Goal: Find specific page/section: Find specific page/section

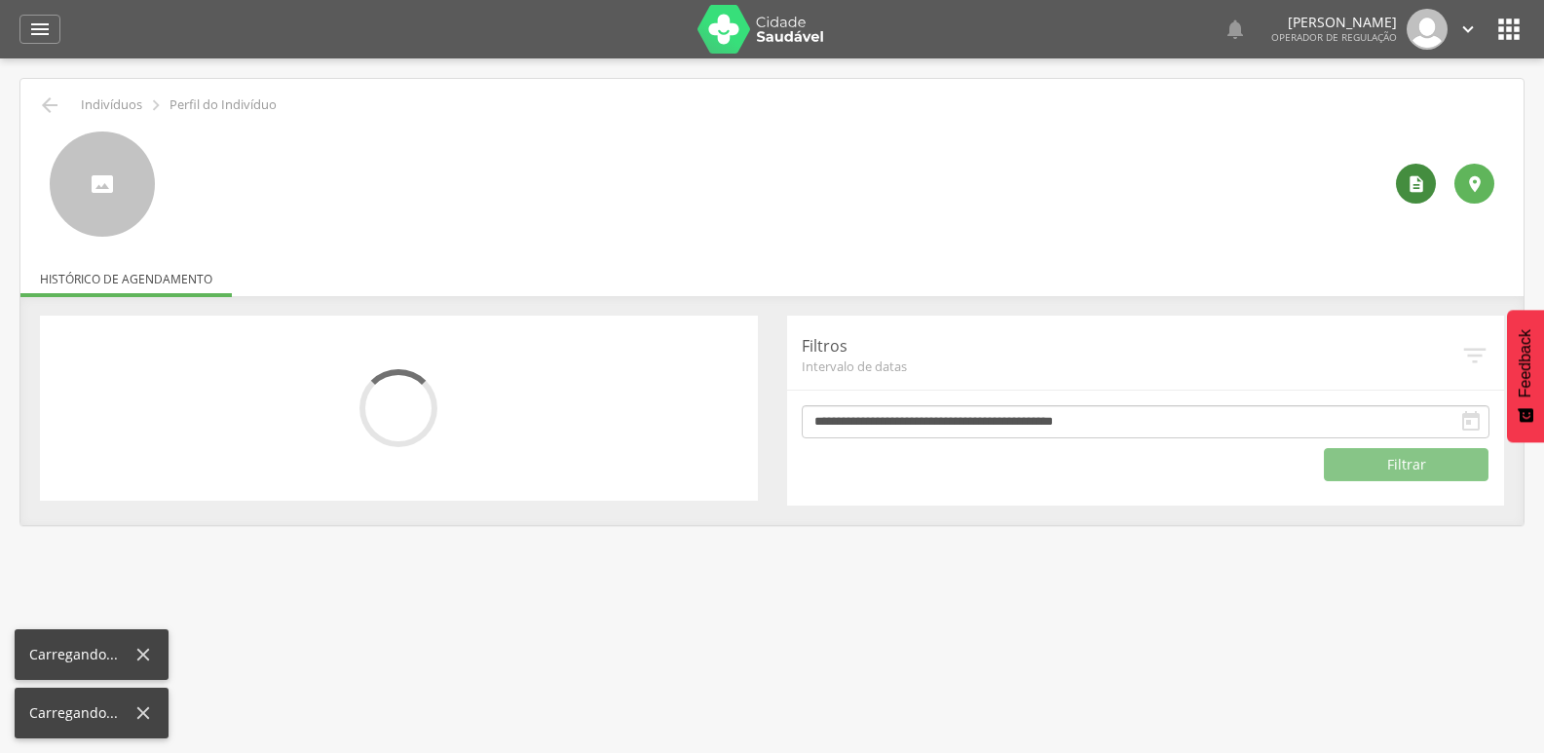
click at [1412, 182] on icon "" at bounding box center [1415, 183] width 19 height 19
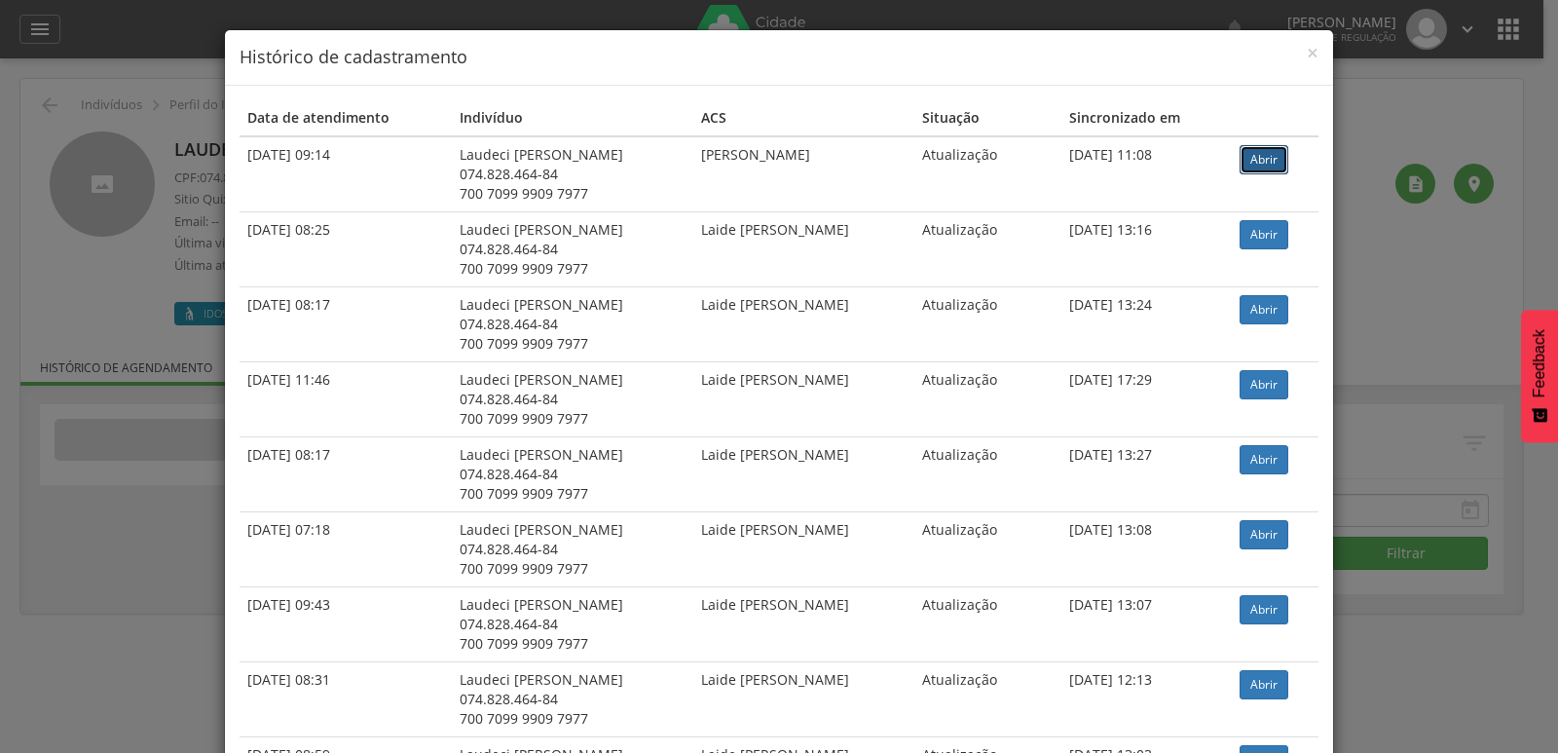
click at [1247, 156] on link "Abrir" at bounding box center [1264, 159] width 49 height 29
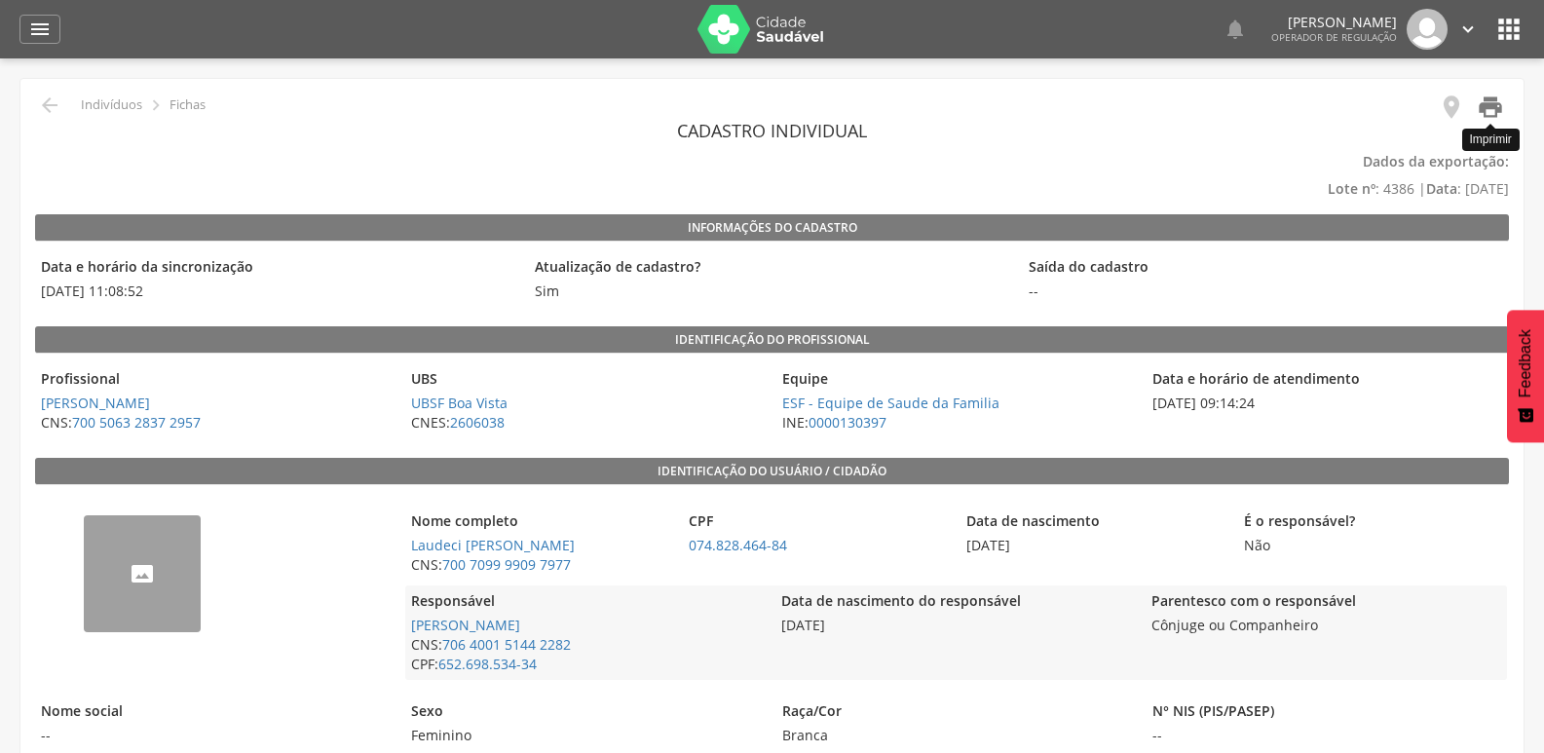
click at [1485, 102] on icon "" at bounding box center [1490, 107] width 27 height 27
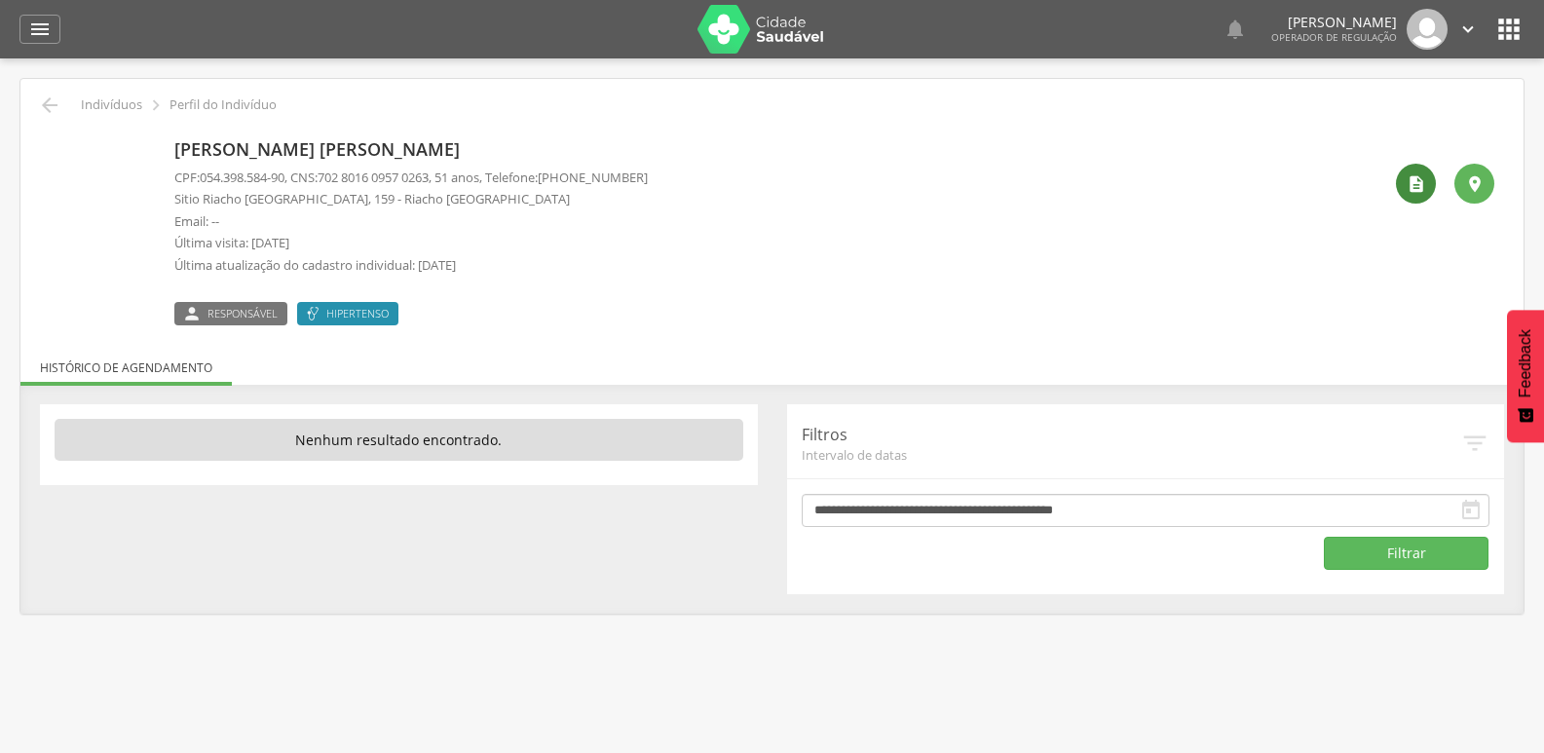
click at [1402, 184] on div "" at bounding box center [1416, 184] width 40 height 40
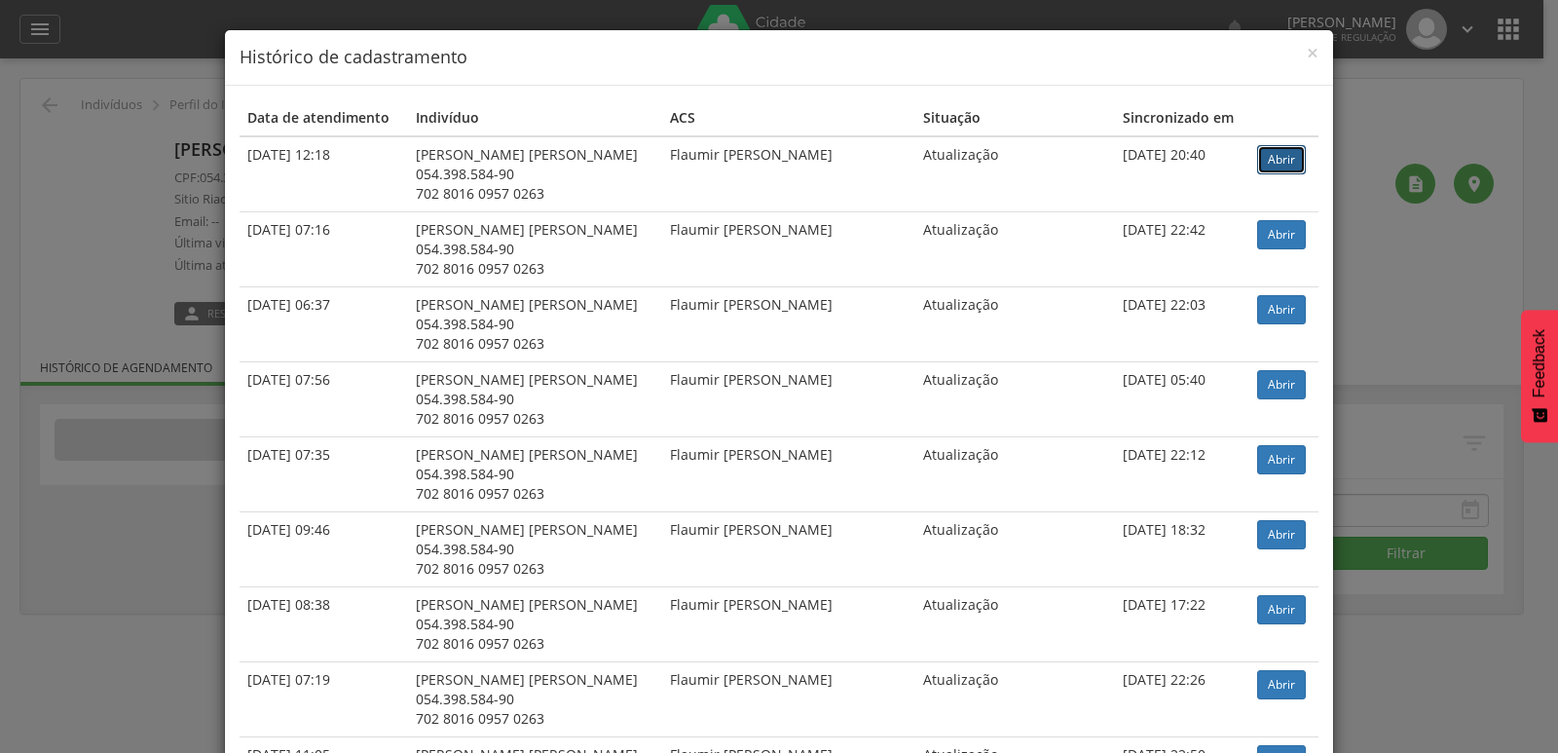
click at [1279, 151] on link "Abrir" at bounding box center [1281, 159] width 49 height 29
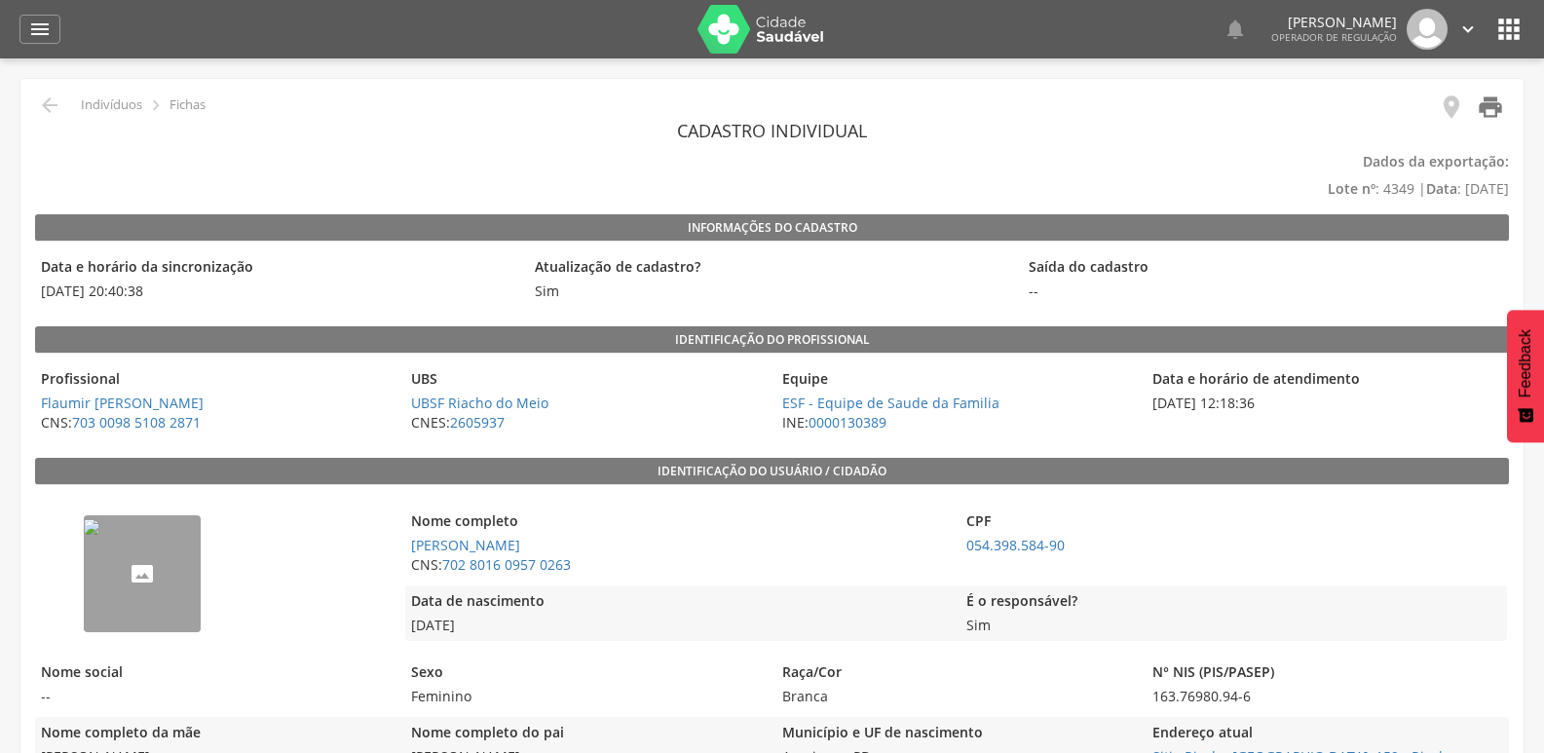
click at [1481, 94] on icon "" at bounding box center [1490, 107] width 27 height 27
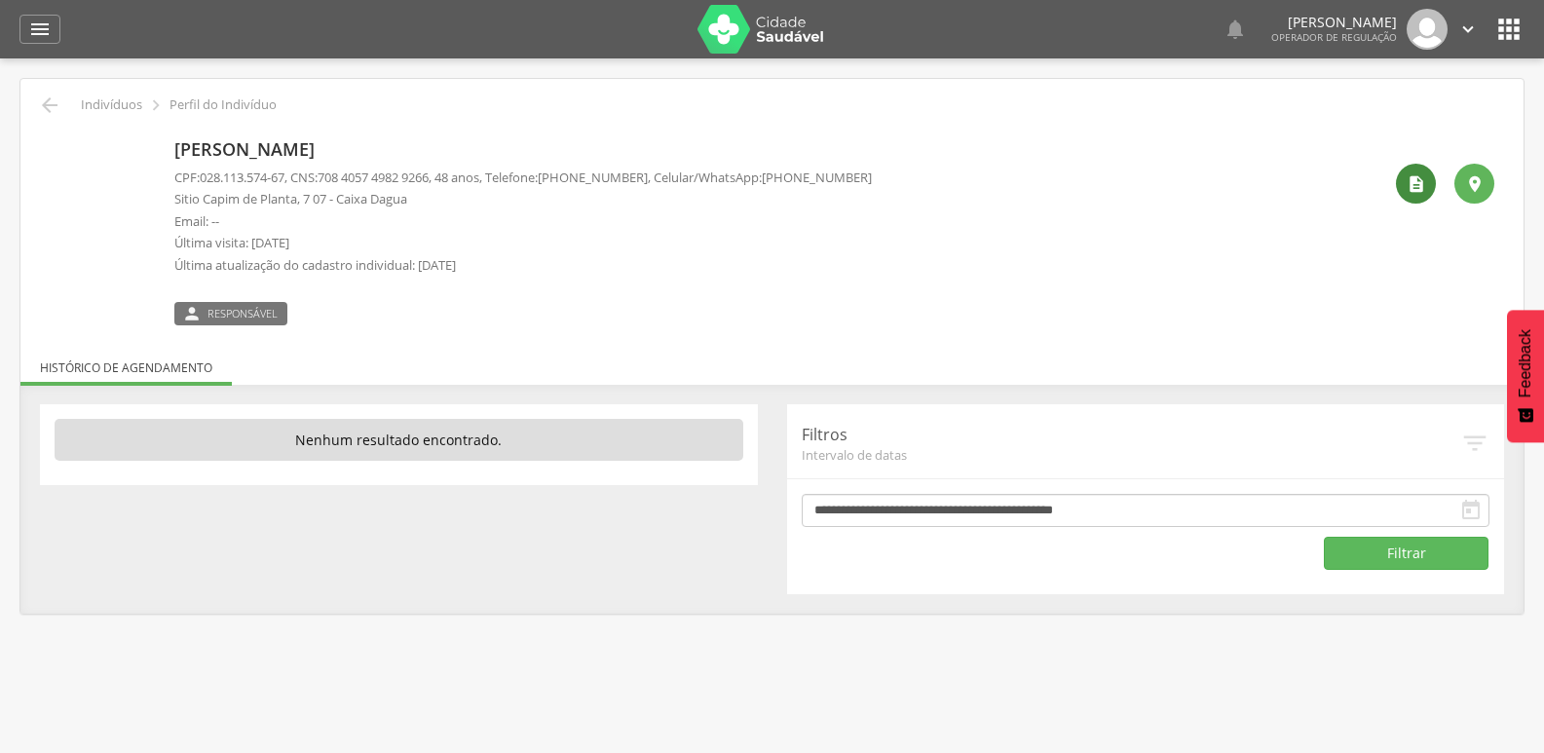
click at [1400, 193] on div "" at bounding box center [1416, 184] width 40 height 40
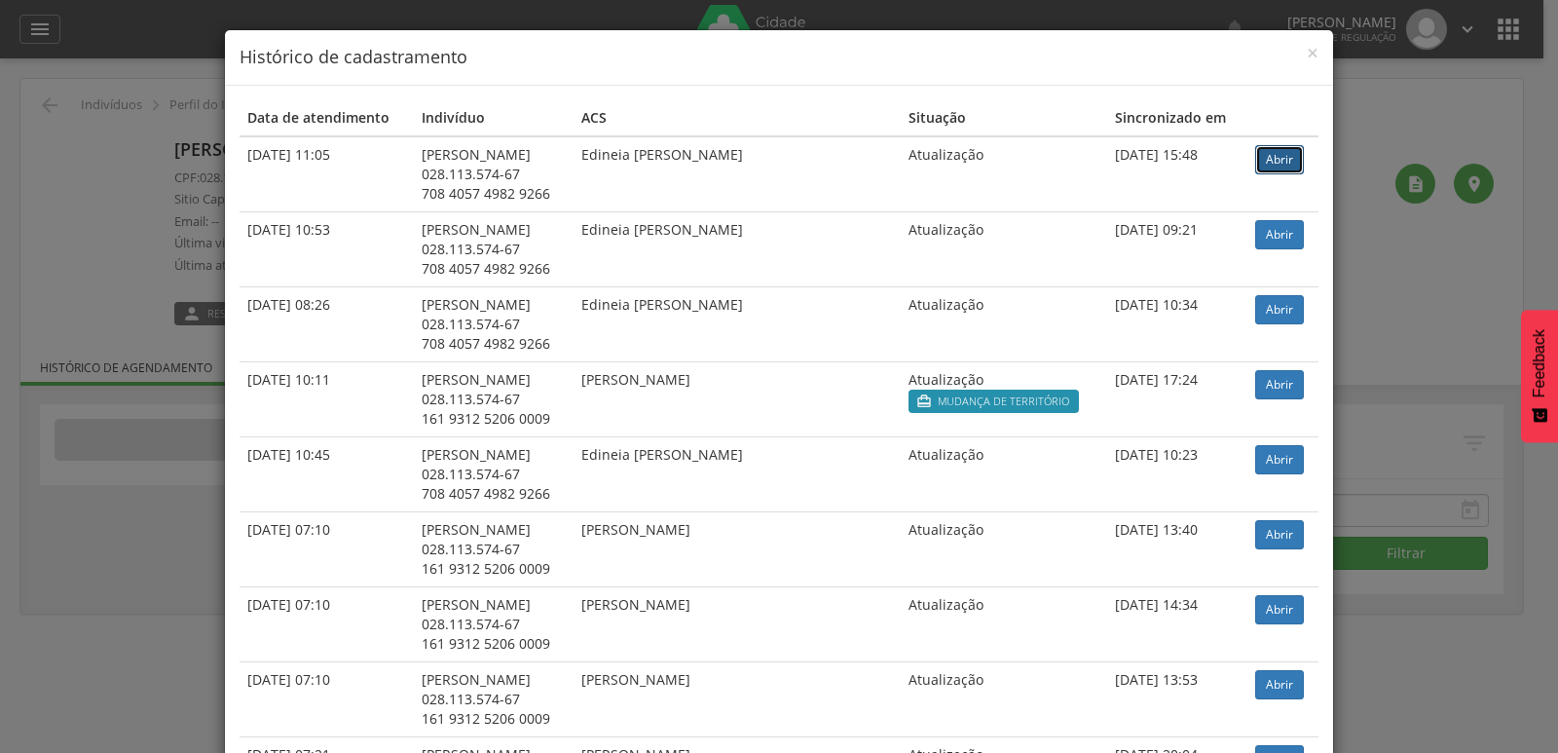
click at [1288, 155] on link "Abrir" at bounding box center [1279, 159] width 49 height 29
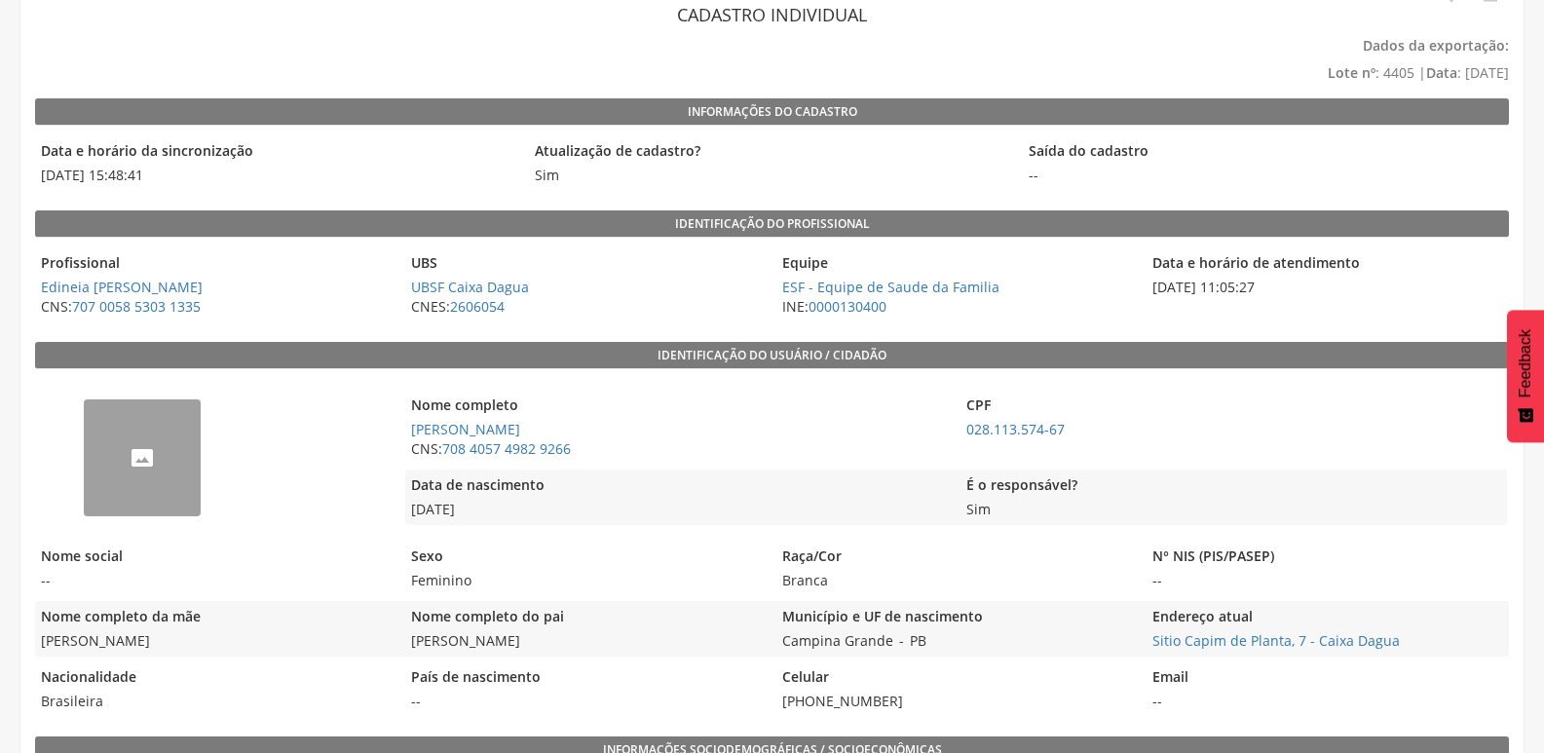
scroll to position [97, 0]
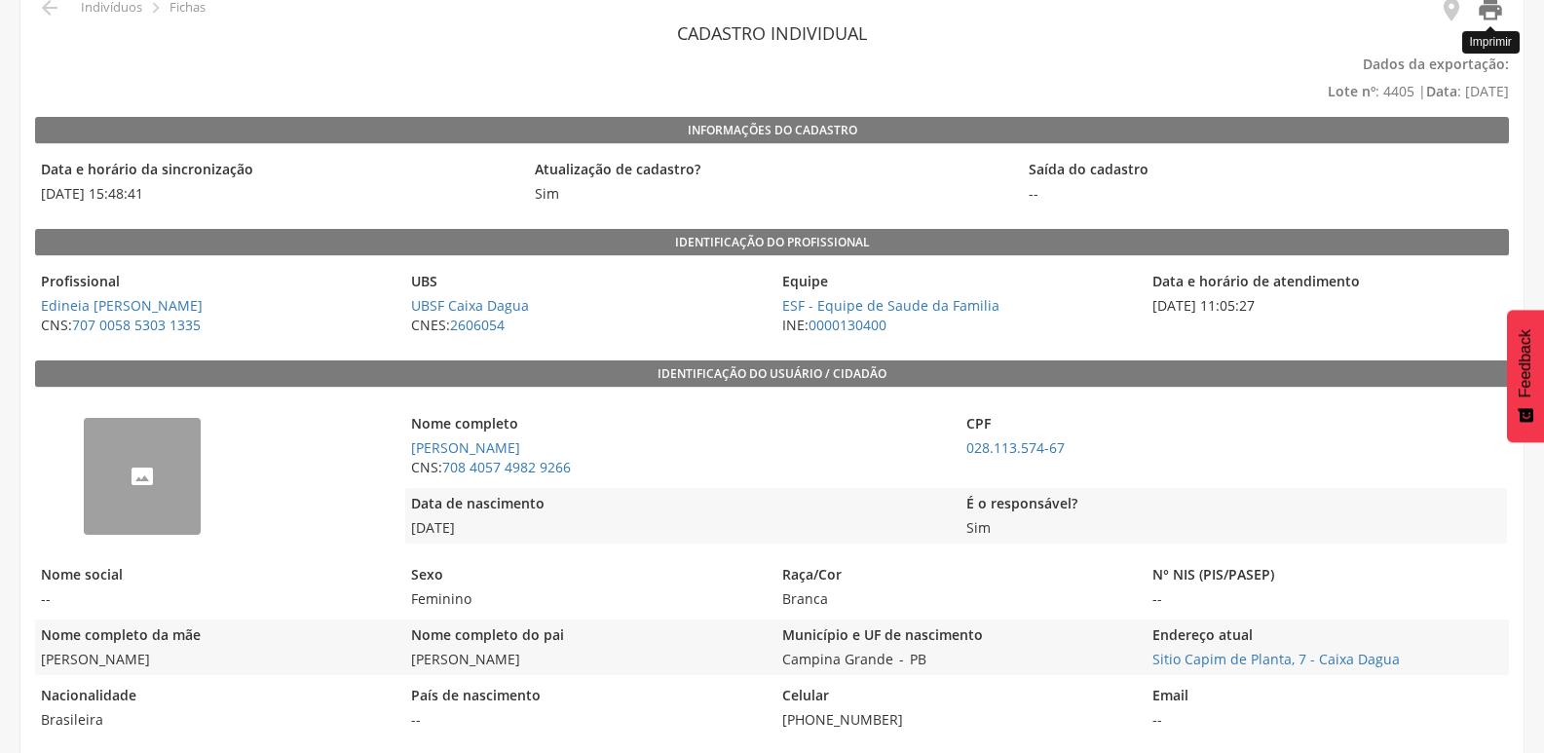
click at [1482, 15] on icon "" at bounding box center [1490, 9] width 27 height 27
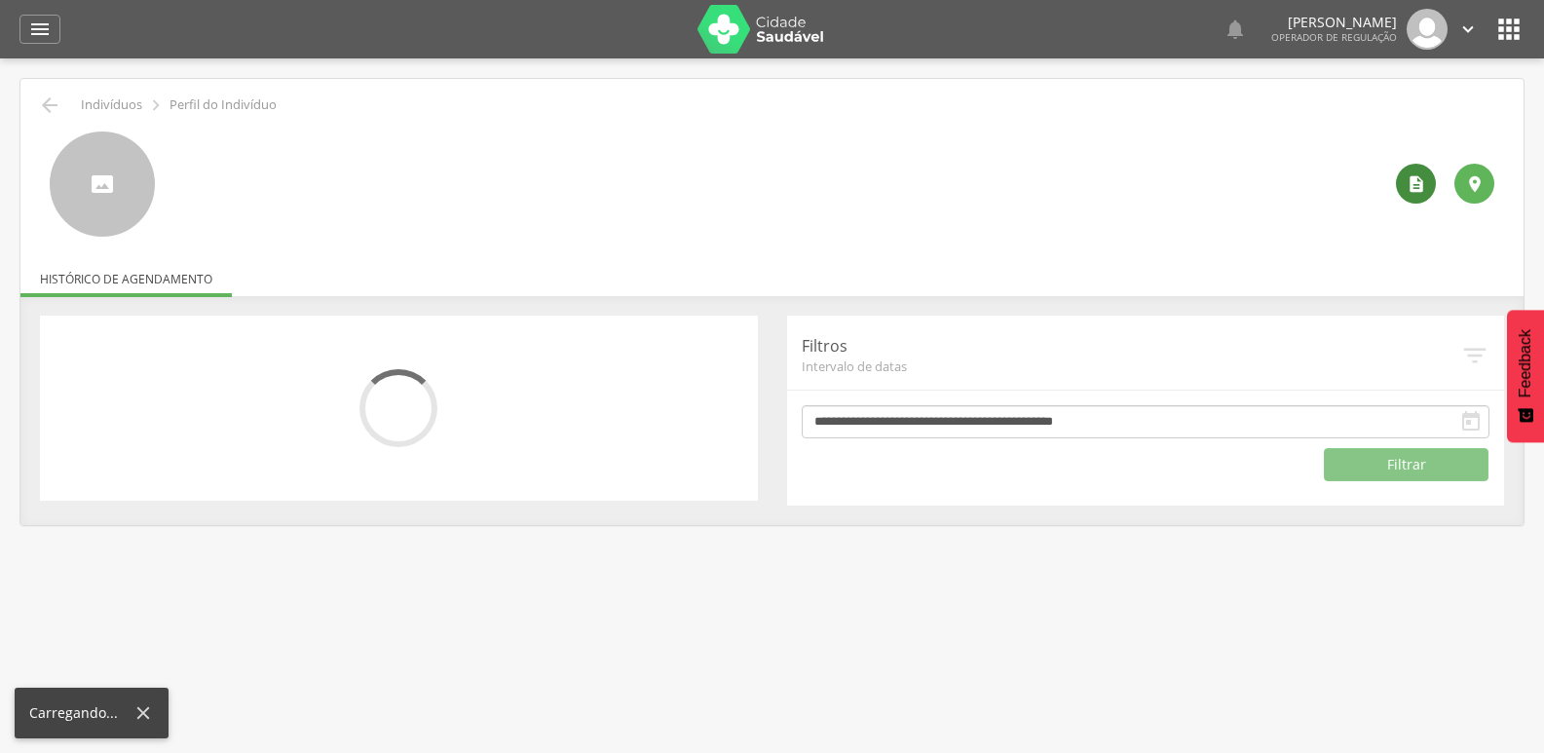
click at [1406, 187] on icon "" at bounding box center [1415, 183] width 19 height 19
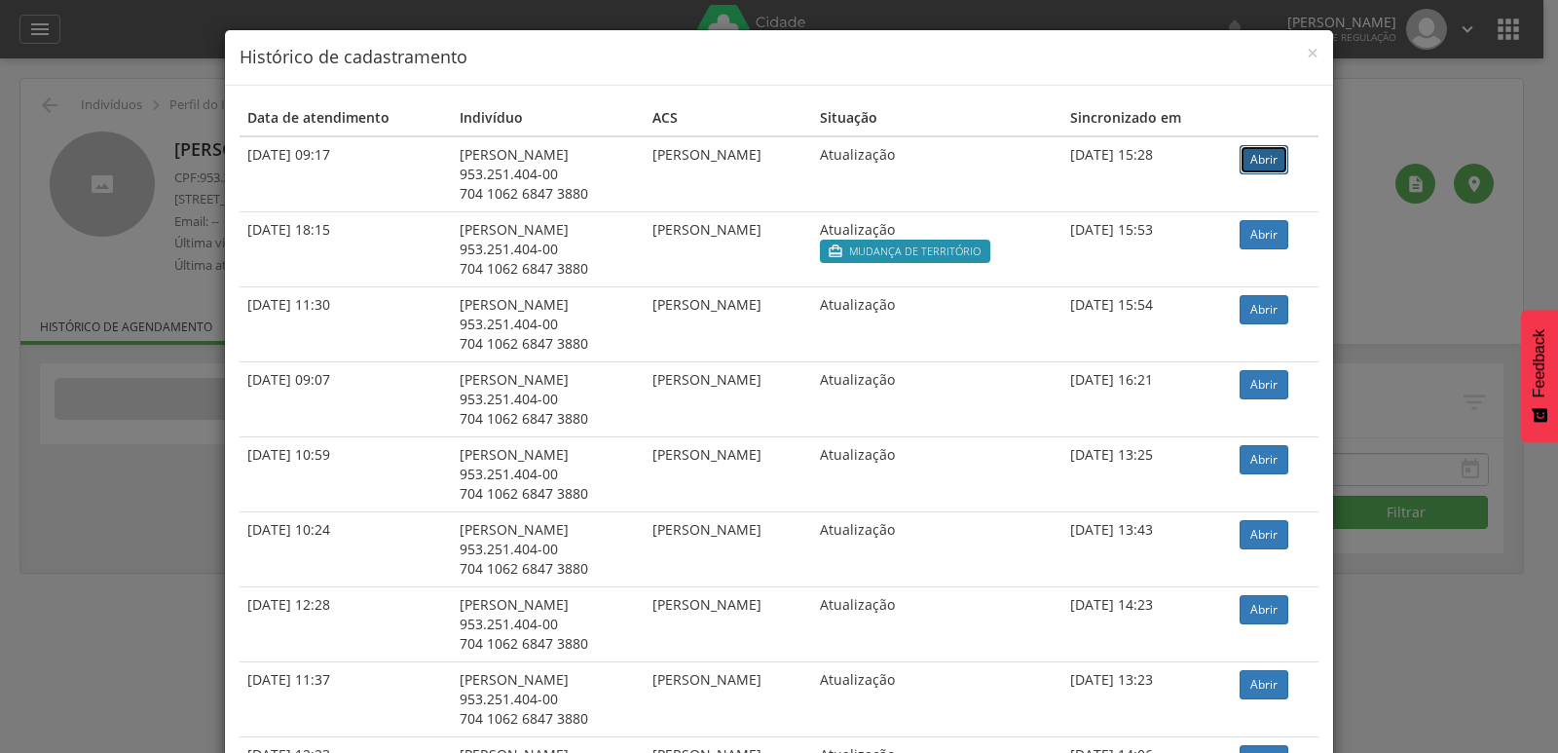
click at [1277, 161] on link "Abrir" at bounding box center [1264, 159] width 49 height 29
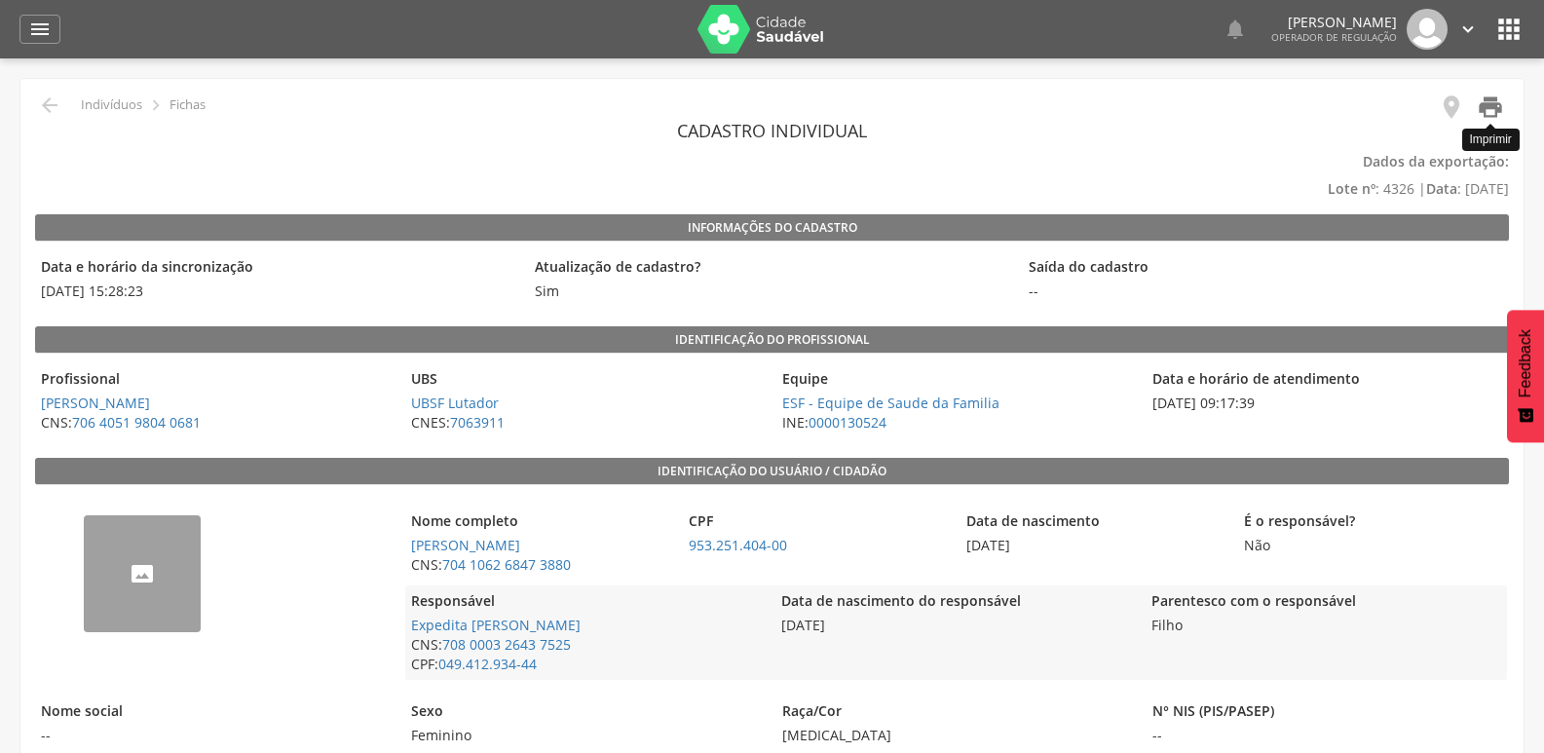
click at [1493, 112] on icon "" at bounding box center [1490, 107] width 27 height 27
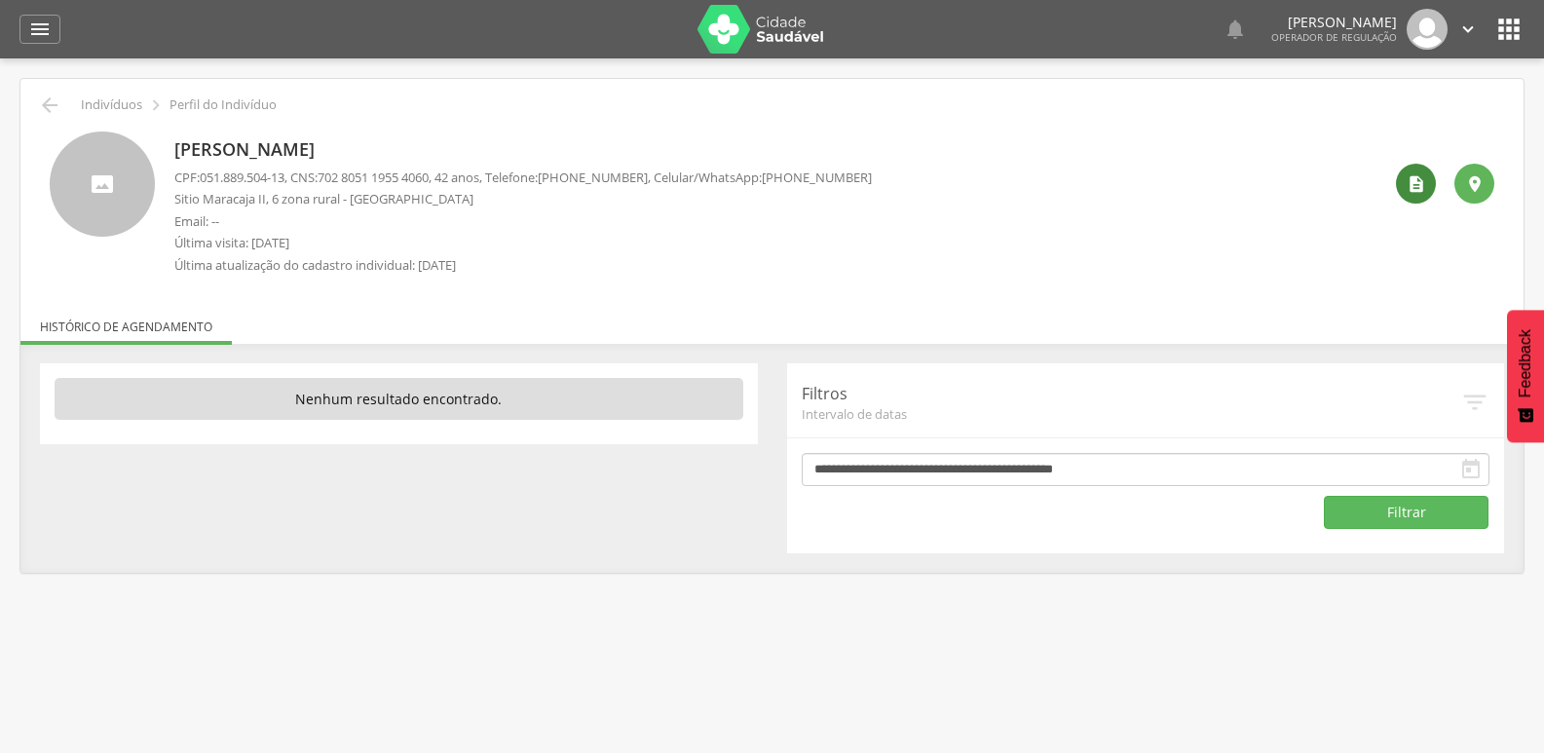
click at [1431, 186] on div "" at bounding box center [1416, 184] width 40 height 40
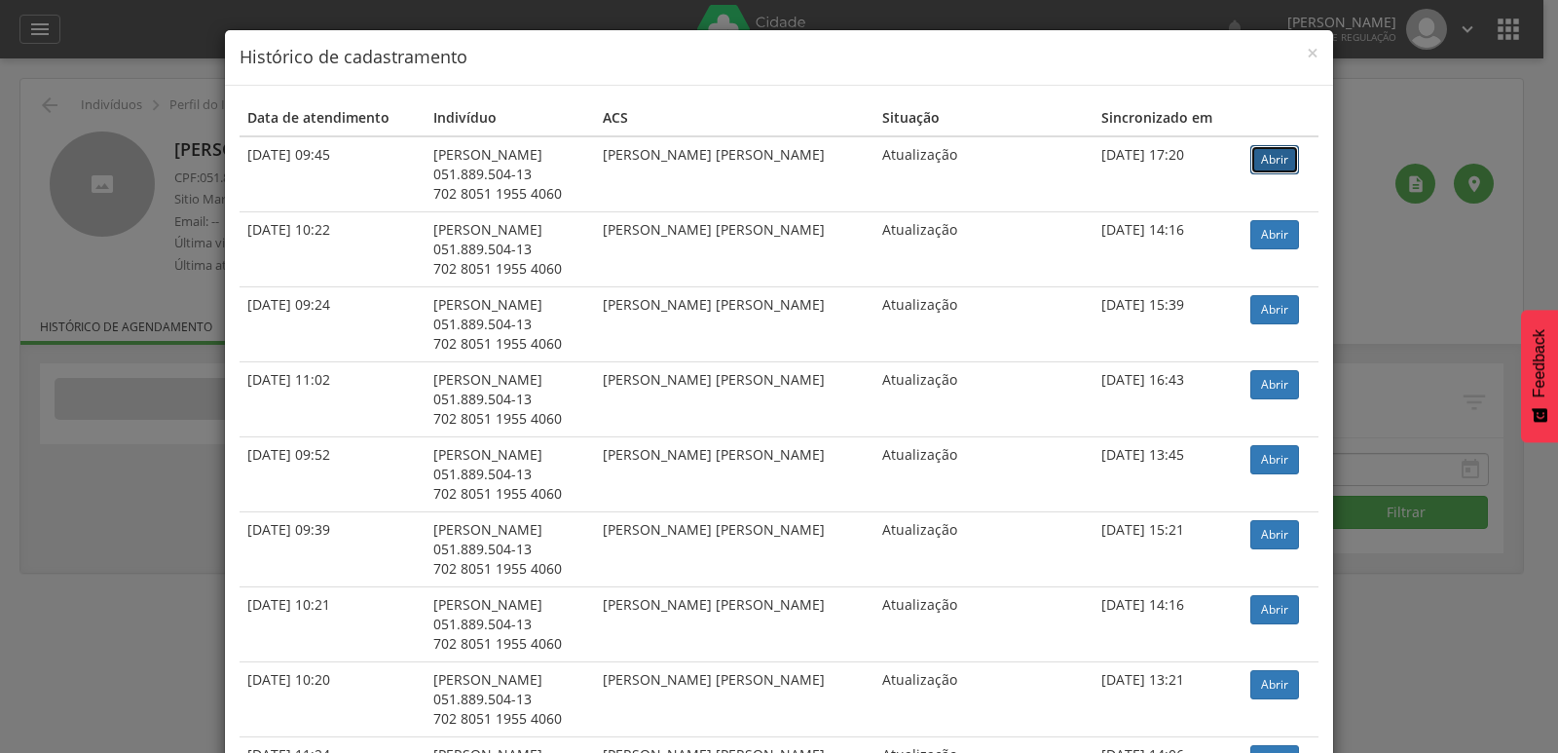
click at [1270, 149] on link "Abrir" at bounding box center [1275, 159] width 49 height 29
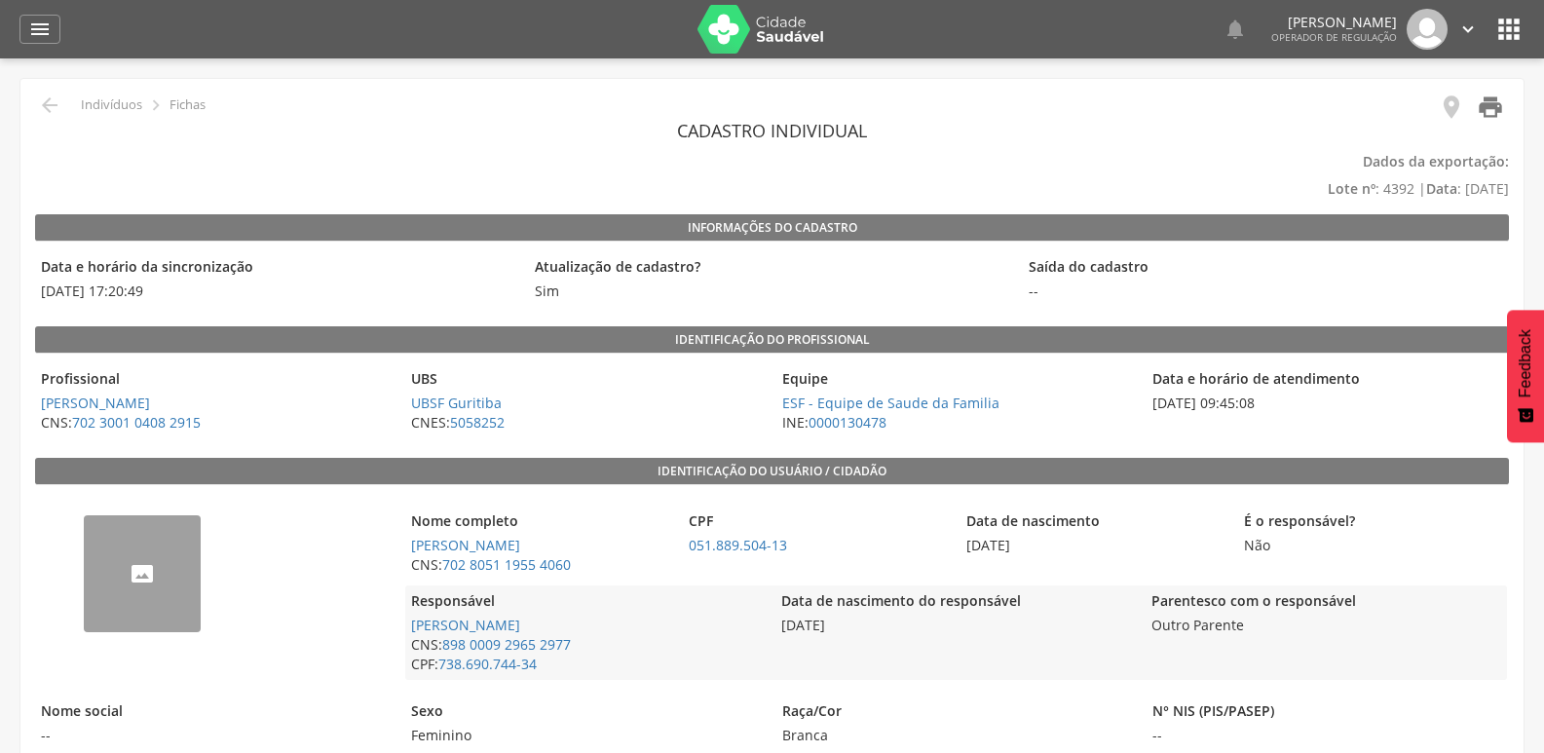
click at [1486, 111] on icon "" at bounding box center [1490, 107] width 27 height 27
